Goal: Task Accomplishment & Management: Use online tool/utility

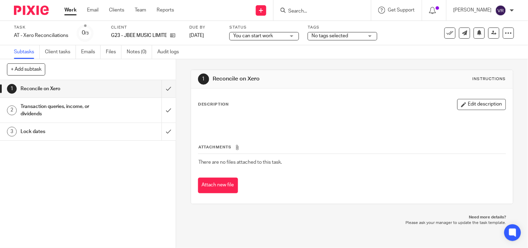
click at [274, 35] on span "You can start work" at bounding box center [259, 35] width 52 height 7
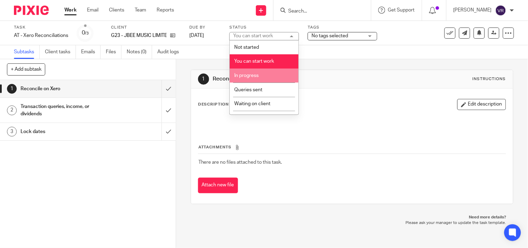
click at [259, 77] on span "In progress" at bounding box center [246, 75] width 24 height 5
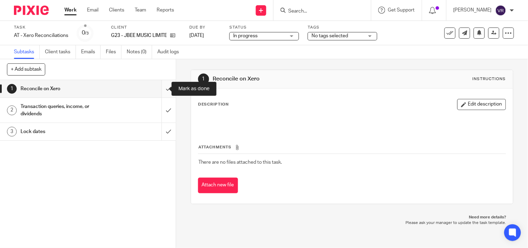
click at [165, 93] on input "submit" at bounding box center [88, 88] width 176 height 17
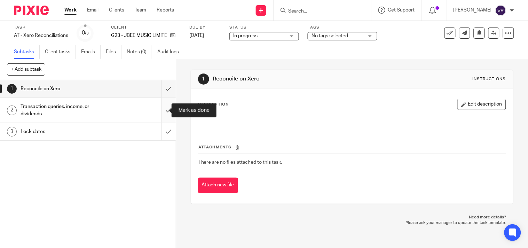
click at [165, 108] on input "submit" at bounding box center [88, 110] width 176 height 25
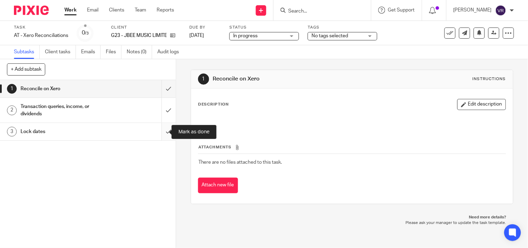
click at [162, 129] on input "submit" at bounding box center [88, 131] width 176 height 17
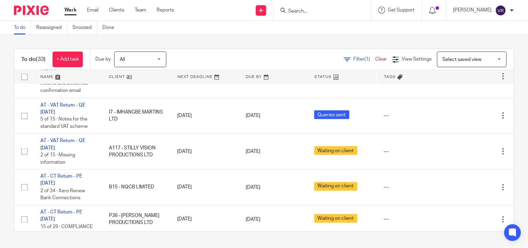
scroll to position [232, 0]
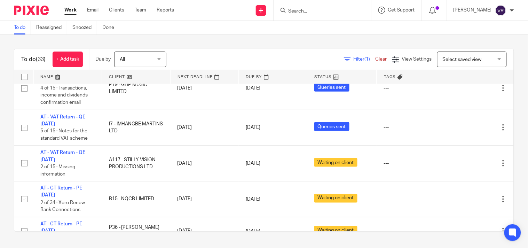
click at [0, 53] on div "To do (33) + Add task Due by All All [DATE] [DATE] This week Next week This mon…" at bounding box center [264, 140] width 528 height 211
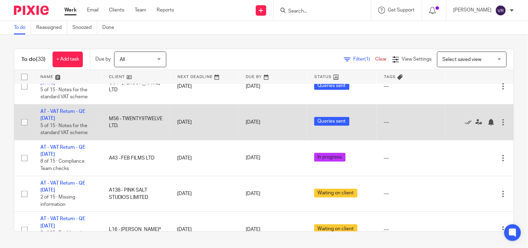
scroll to position [0, 0]
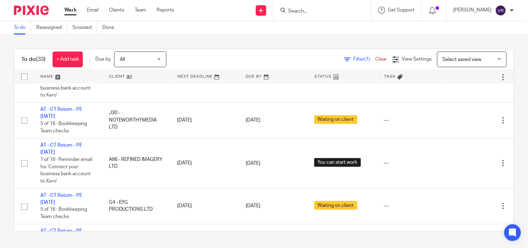
scroll to position [1147, 0]
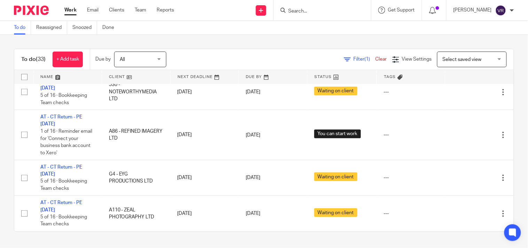
click at [509, 150] on div "To do (33) + Add task Due by All All [DATE] [DATE] This week Next week This mon…" at bounding box center [264, 140] width 528 height 211
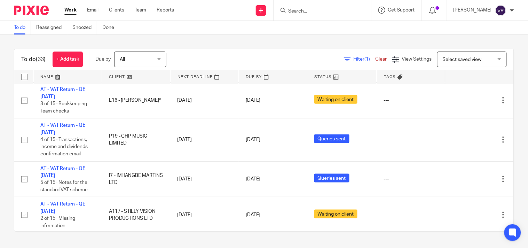
scroll to position [0, 0]
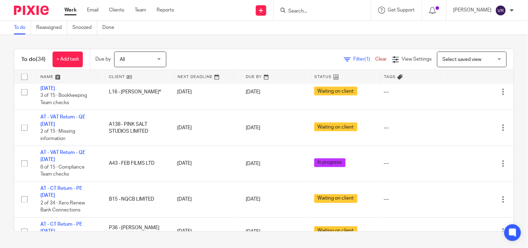
scroll to position [270, 0]
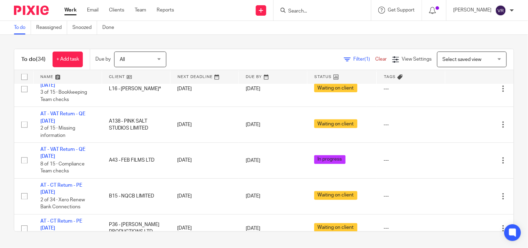
click at [335, 32] on div "To do Reassigned Snoozed Done" at bounding box center [264, 28] width 528 height 14
